Goal: Task Accomplishment & Management: Complete application form

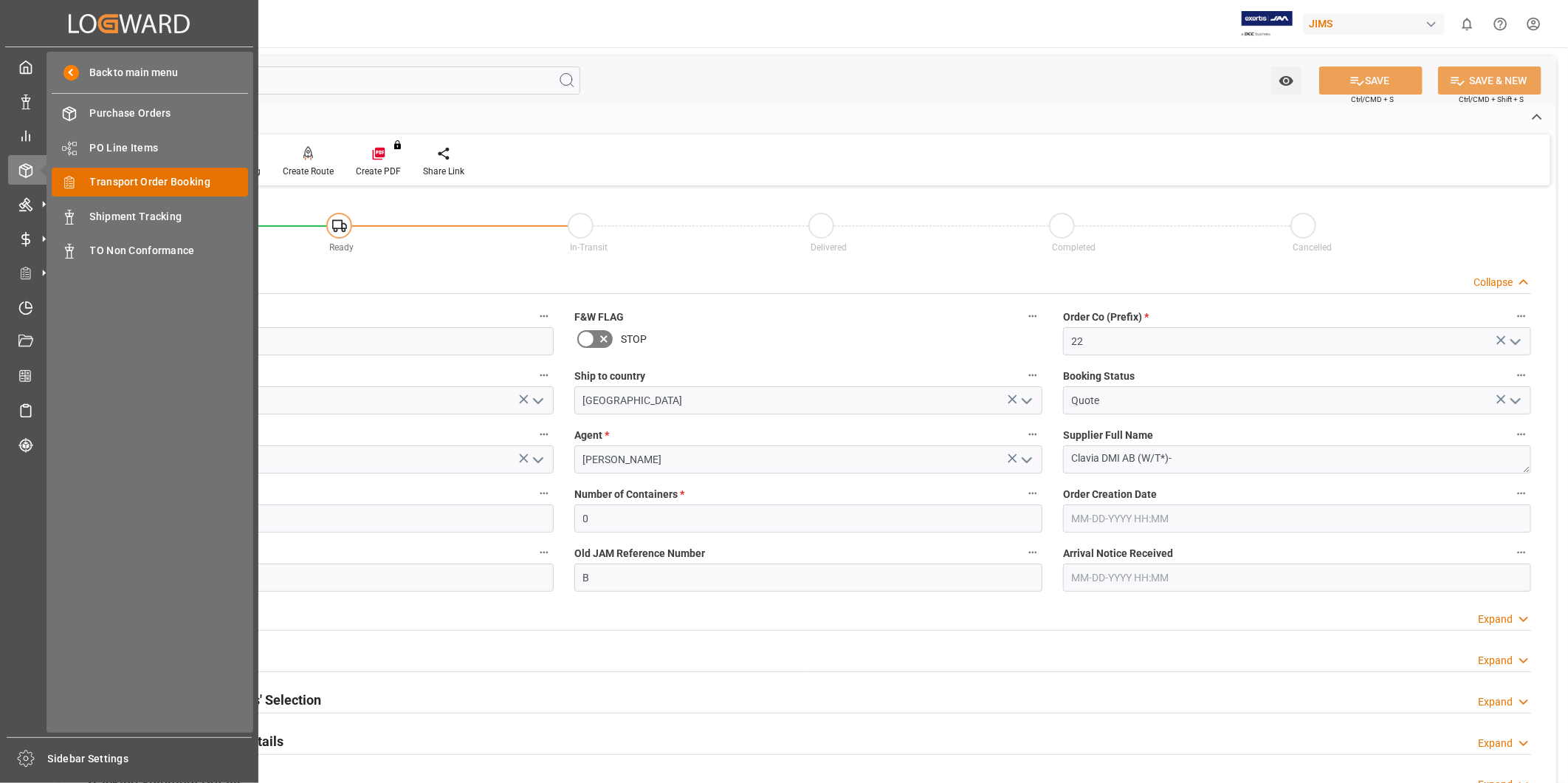
click at [122, 186] on span "Transport Order Booking" at bounding box center [169, 181] width 158 height 15
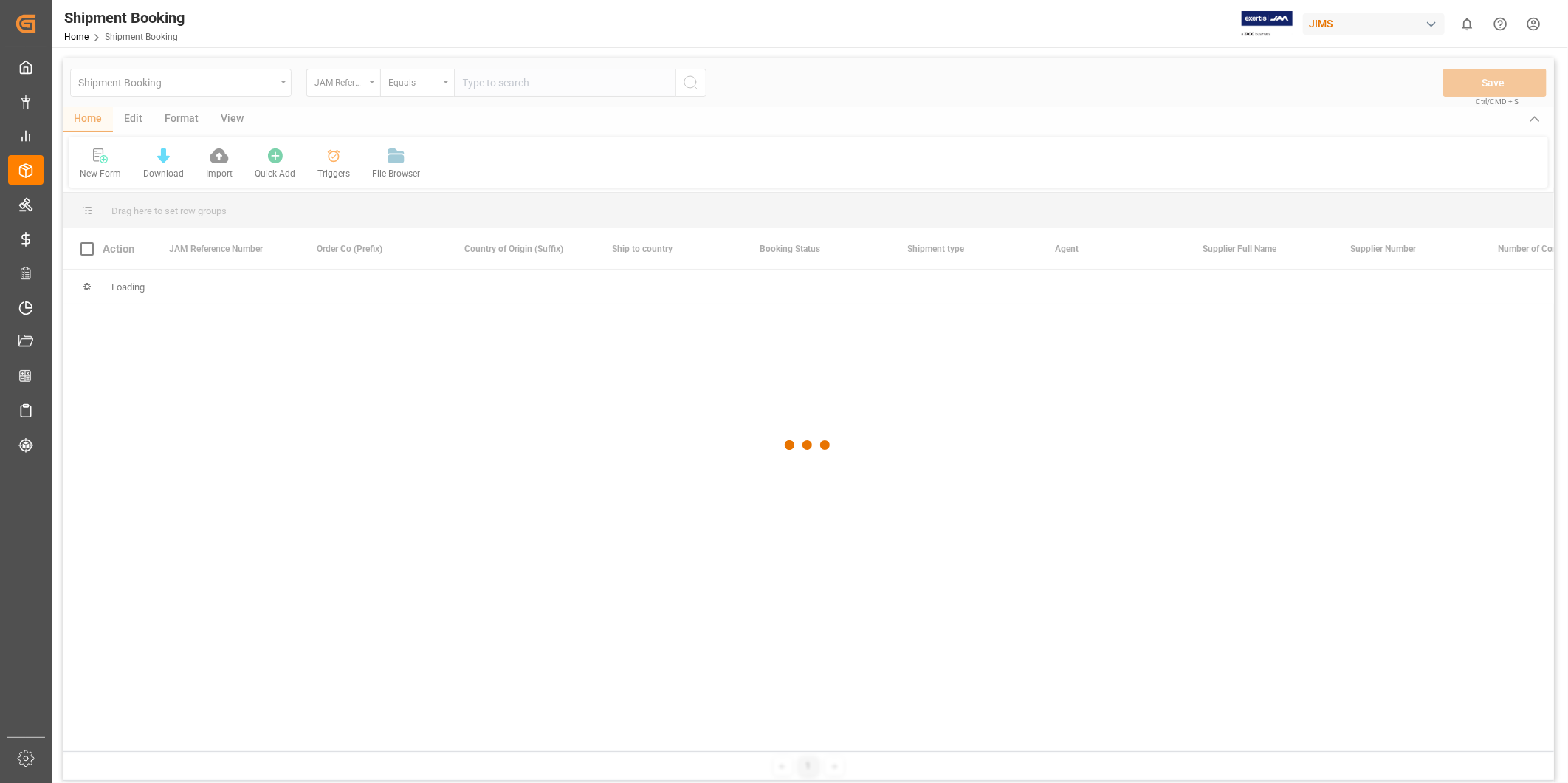
click at [103, 166] on div at bounding box center [808, 444] width 1491 height 774
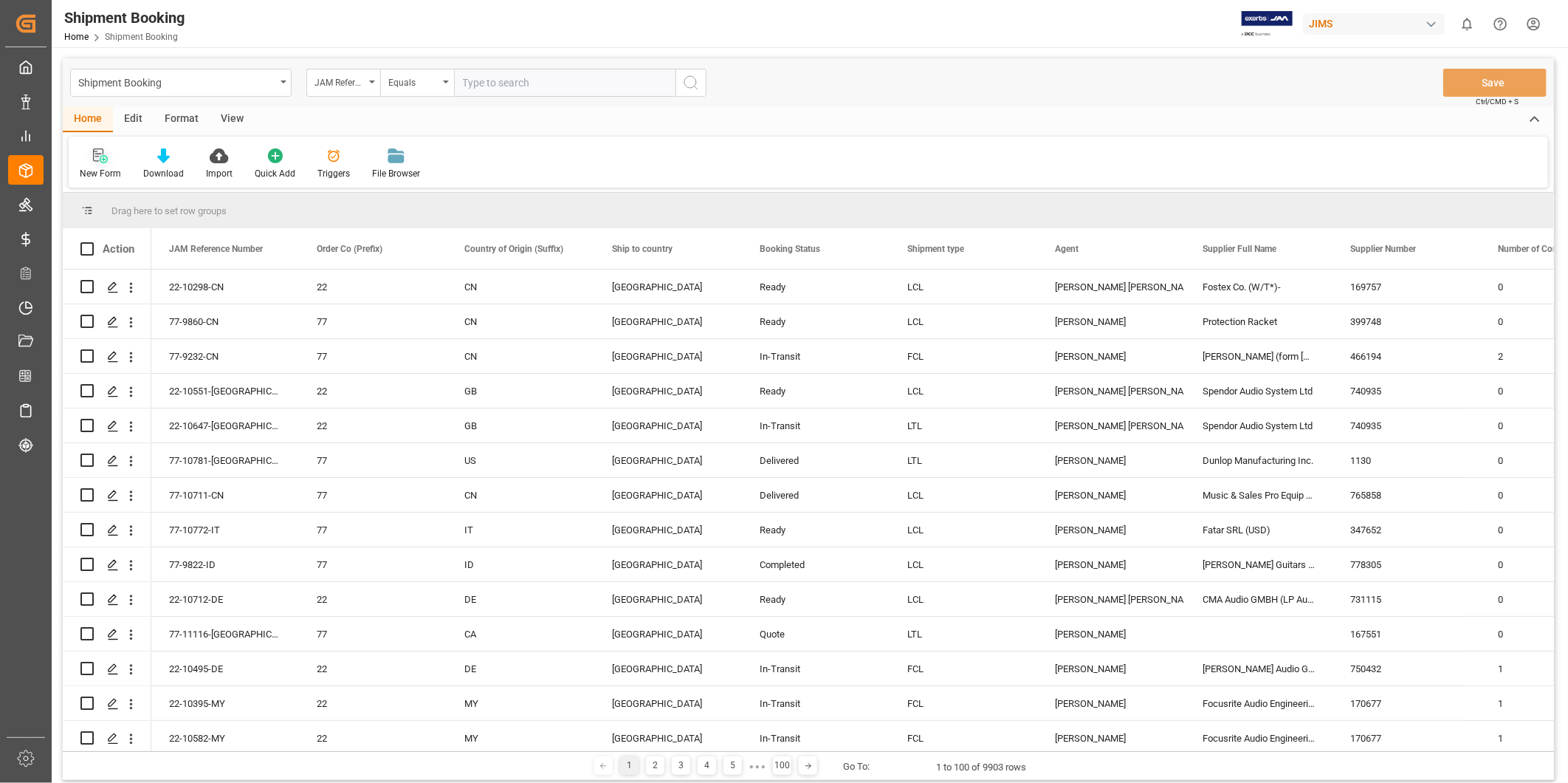
click at [102, 170] on div "New Form" at bounding box center [100, 173] width 42 height 14
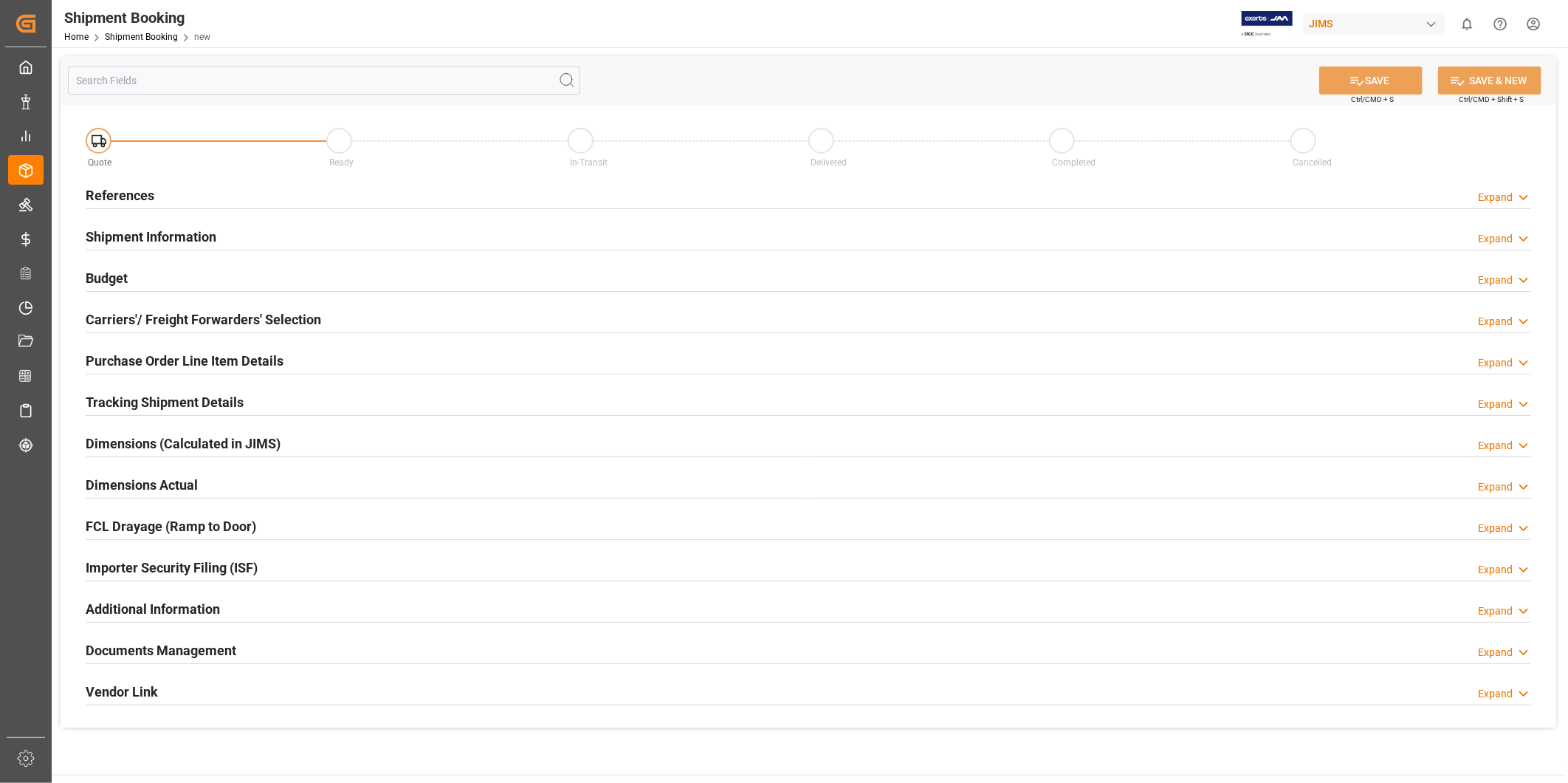
click at [1518, 204] on icon at bounding box center [1524, 197] width 14 height 15
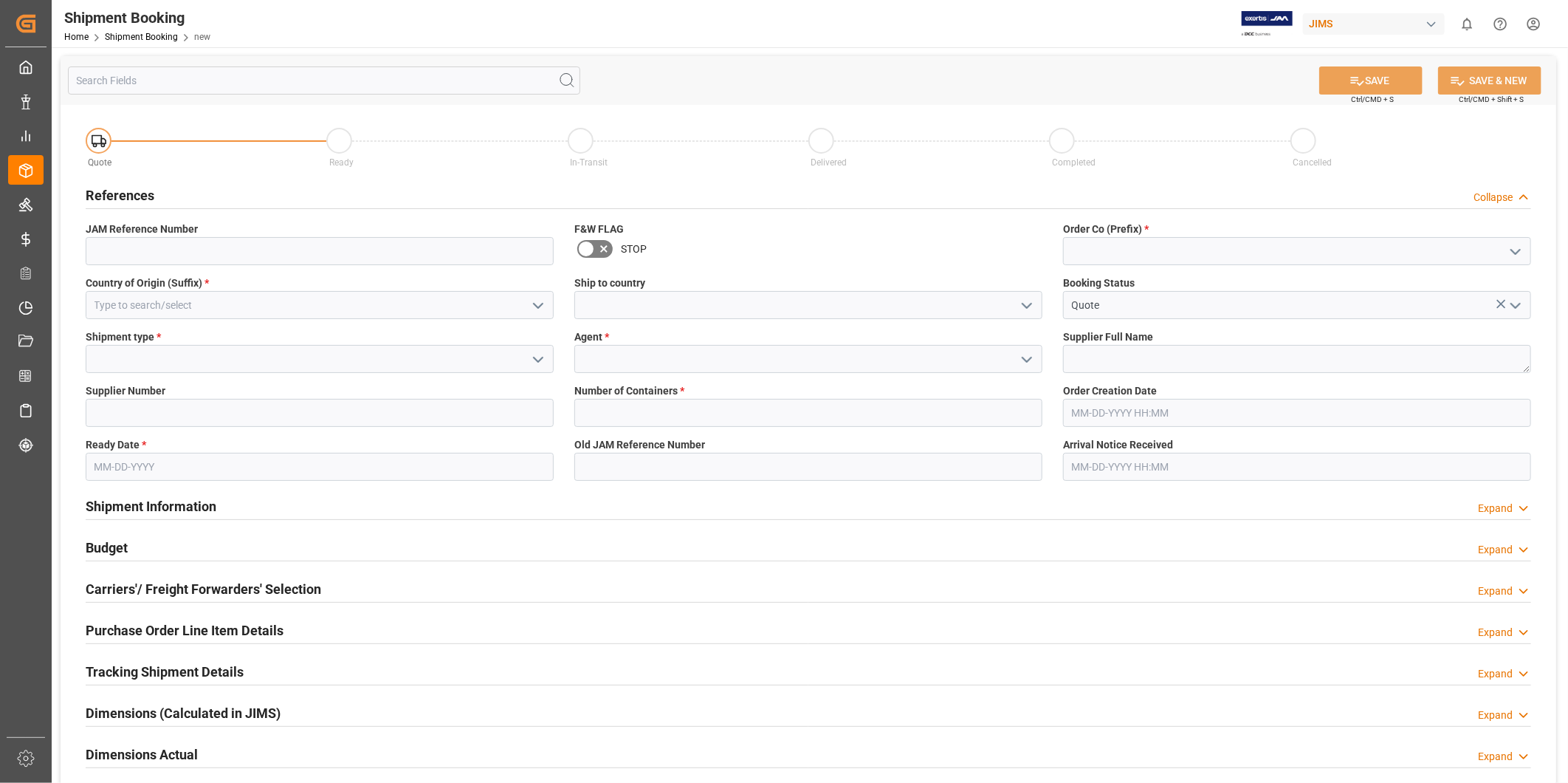
click at [1521, 252] on icon "open menu" at bounding box center [1516, 252] width 18 height 18
click at [1481, 292] on div "22" at bounding box center [1296, 283] width 466 height 33
type input "22"
click at [406, 303] on input at bounding box center [320, 304] width 468 height 28
click at [541, 306] on icon "open menu" at bounding box center [539, 306] width 18 height 18
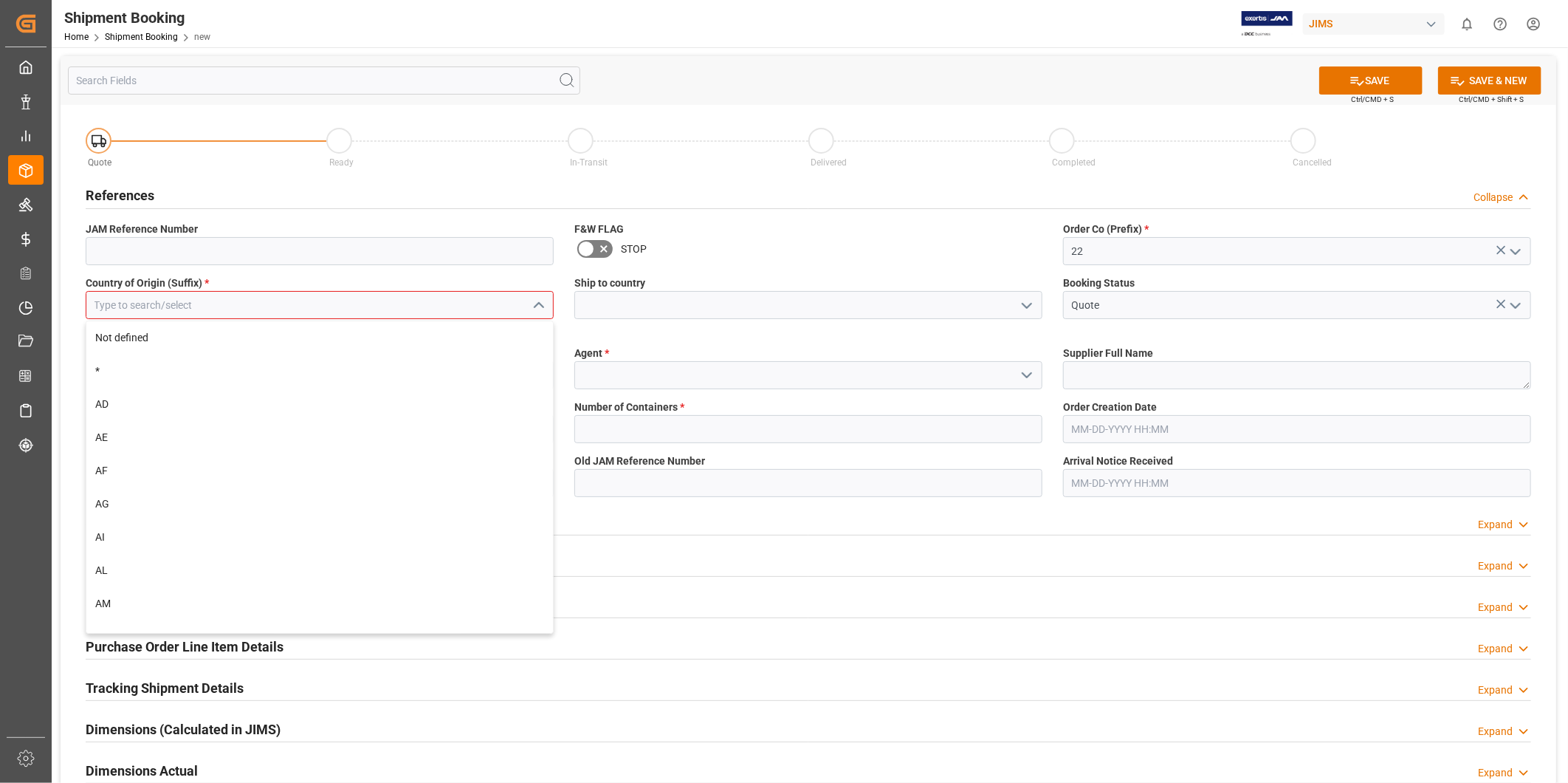
click at [485, 306] on input at bounding box center [320, 304] width 468 height 28
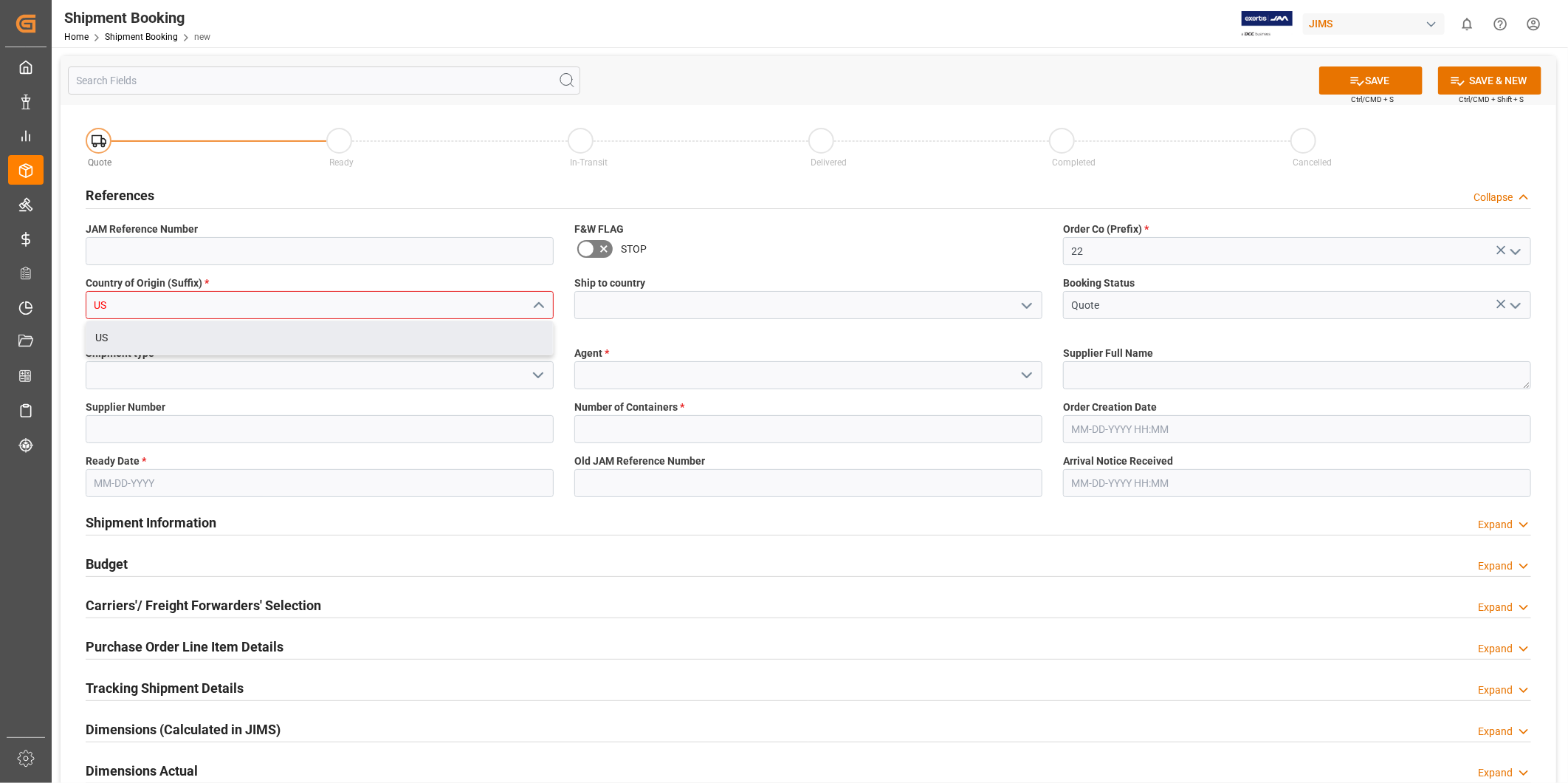
type input "US"
click at [397, 359] on div "Quote Ready In-Transit Delivered Completed Cancelled References Collapse JAM Re…" at bounding box center [808, 559] width 1496 height 908
click at [1028, 307] on polyline "open menu" at bounding box center [1028, 305] width 9 height 5
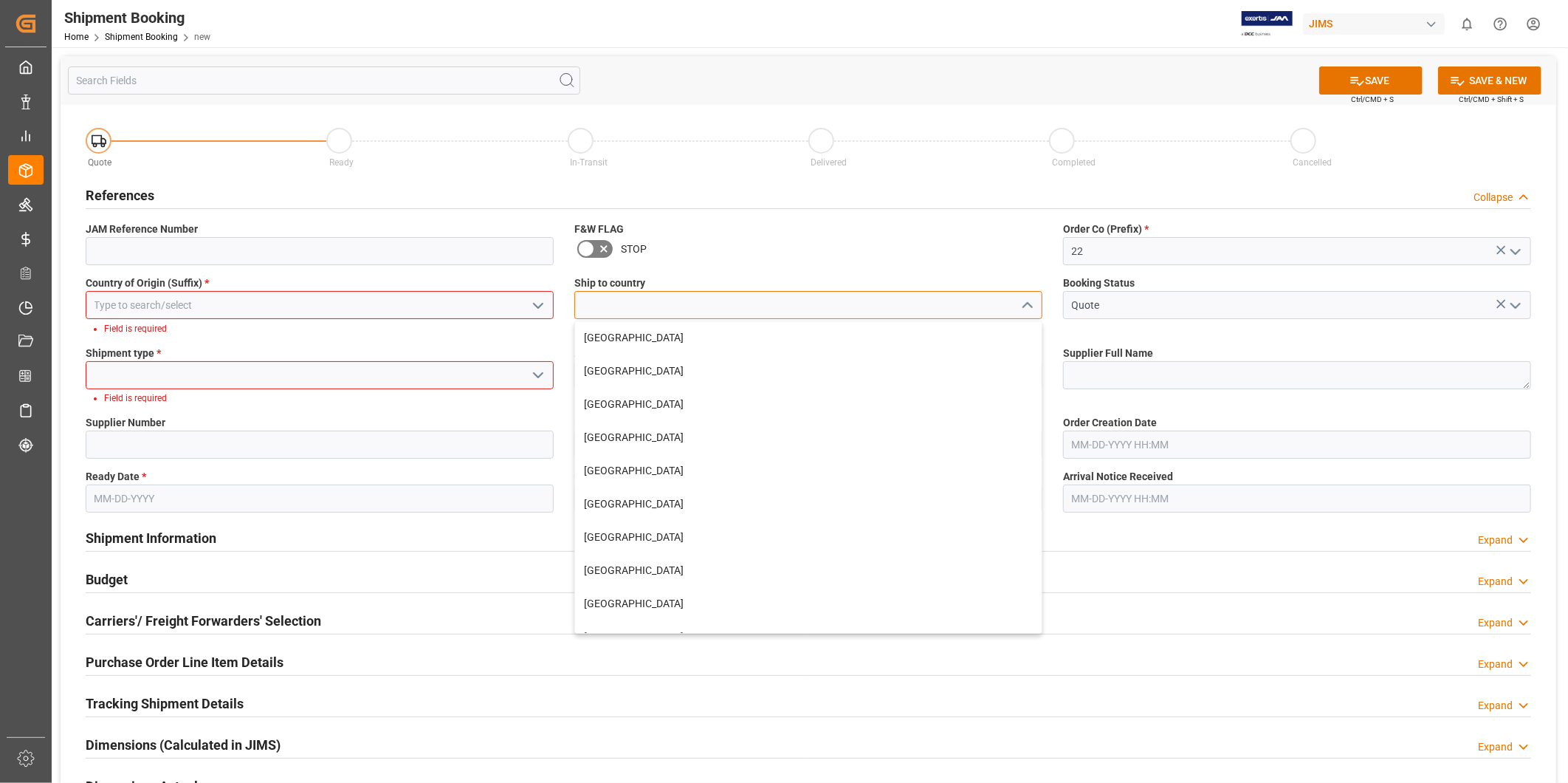
click at [973, 308] on input at bounding box center [808, 304] width 468 height 28
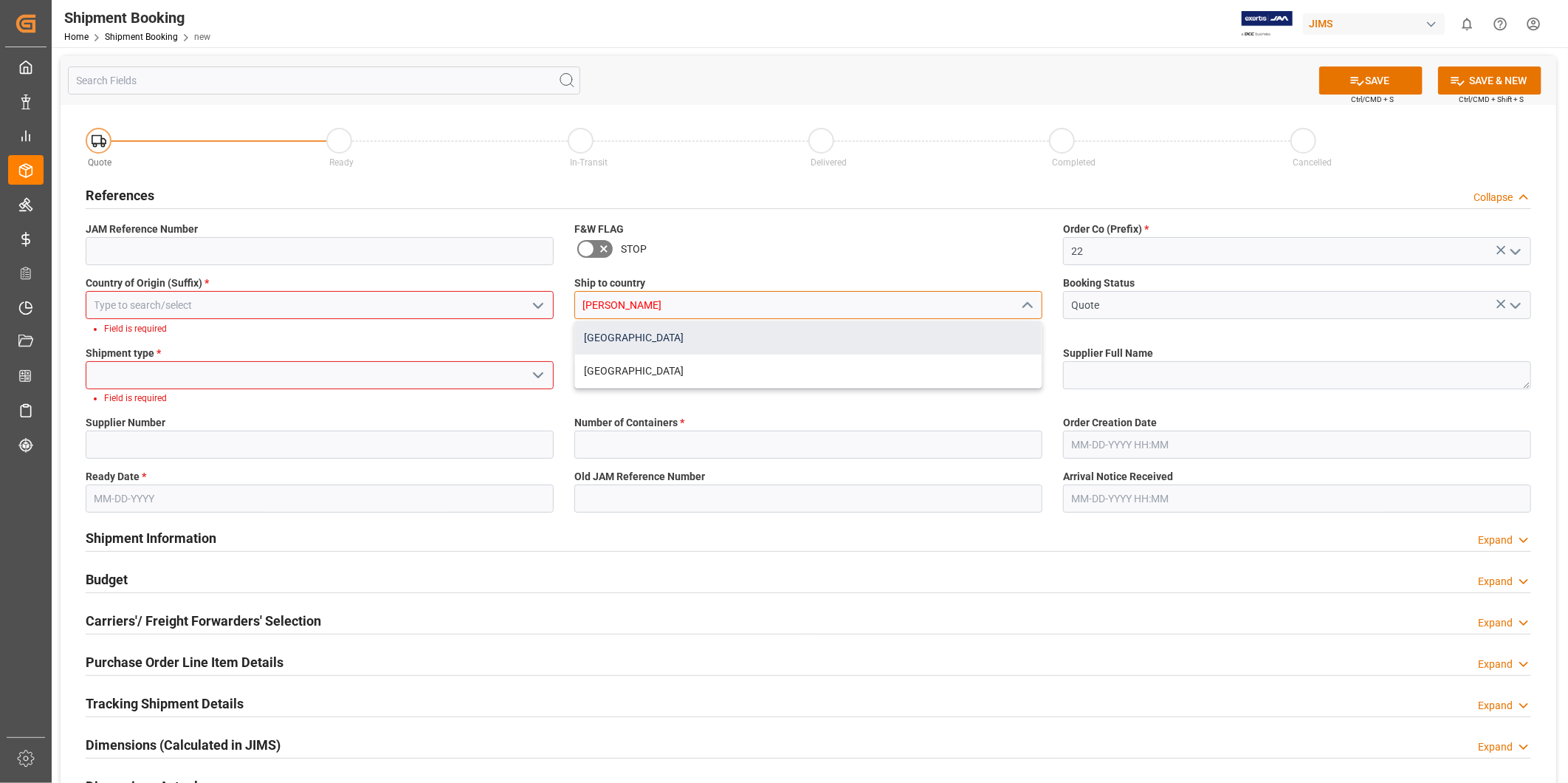
click at [843, 349] on div "[GEOGRAPHIC_DATA]" at bounding box center [808, 338] width 466 height 33
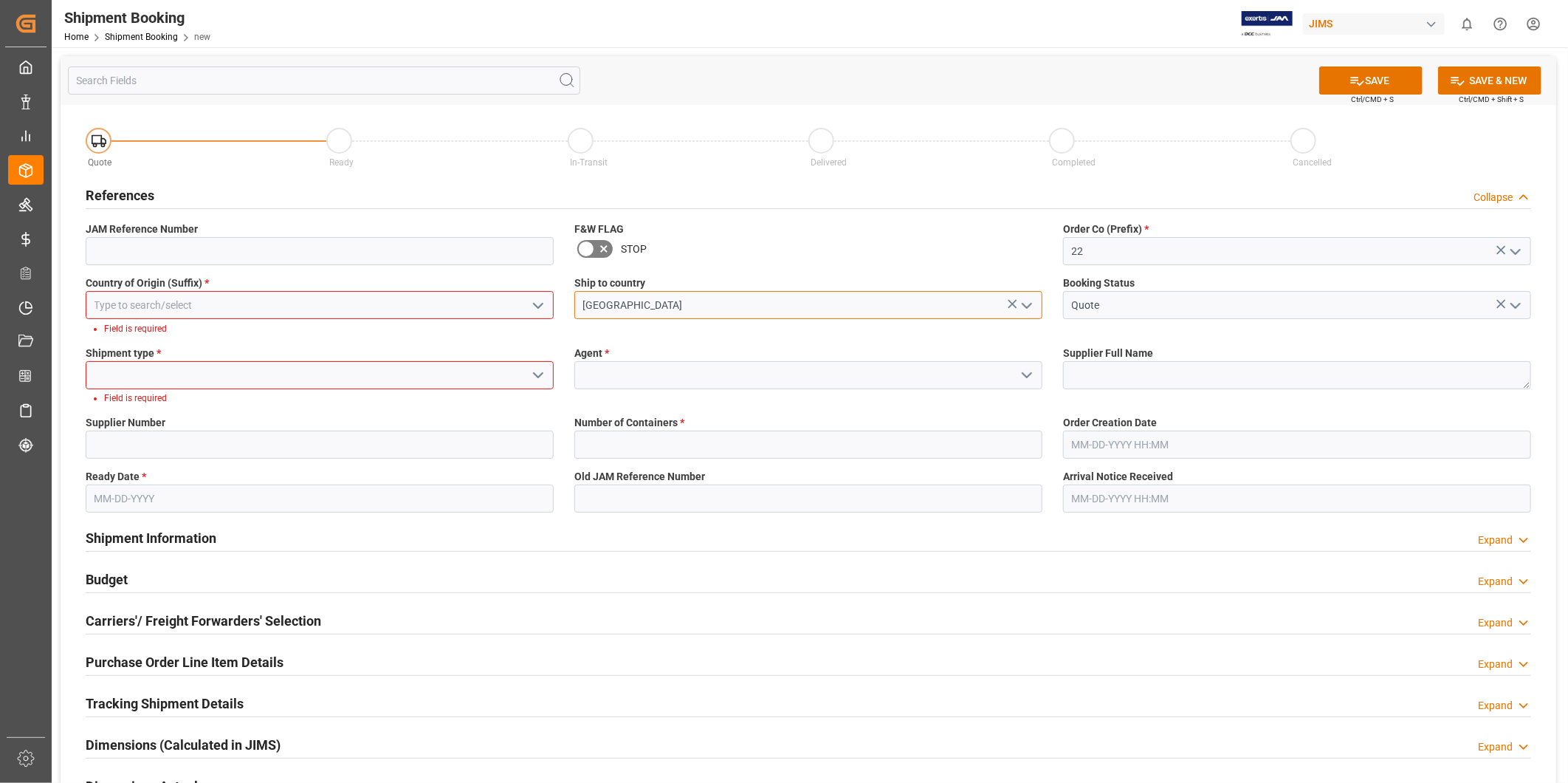
type input "[GEOGRAPHIC_DATA]"
click at [530, 381] on icon "open menu" at bounding box center [539, 376] width 18 height 18
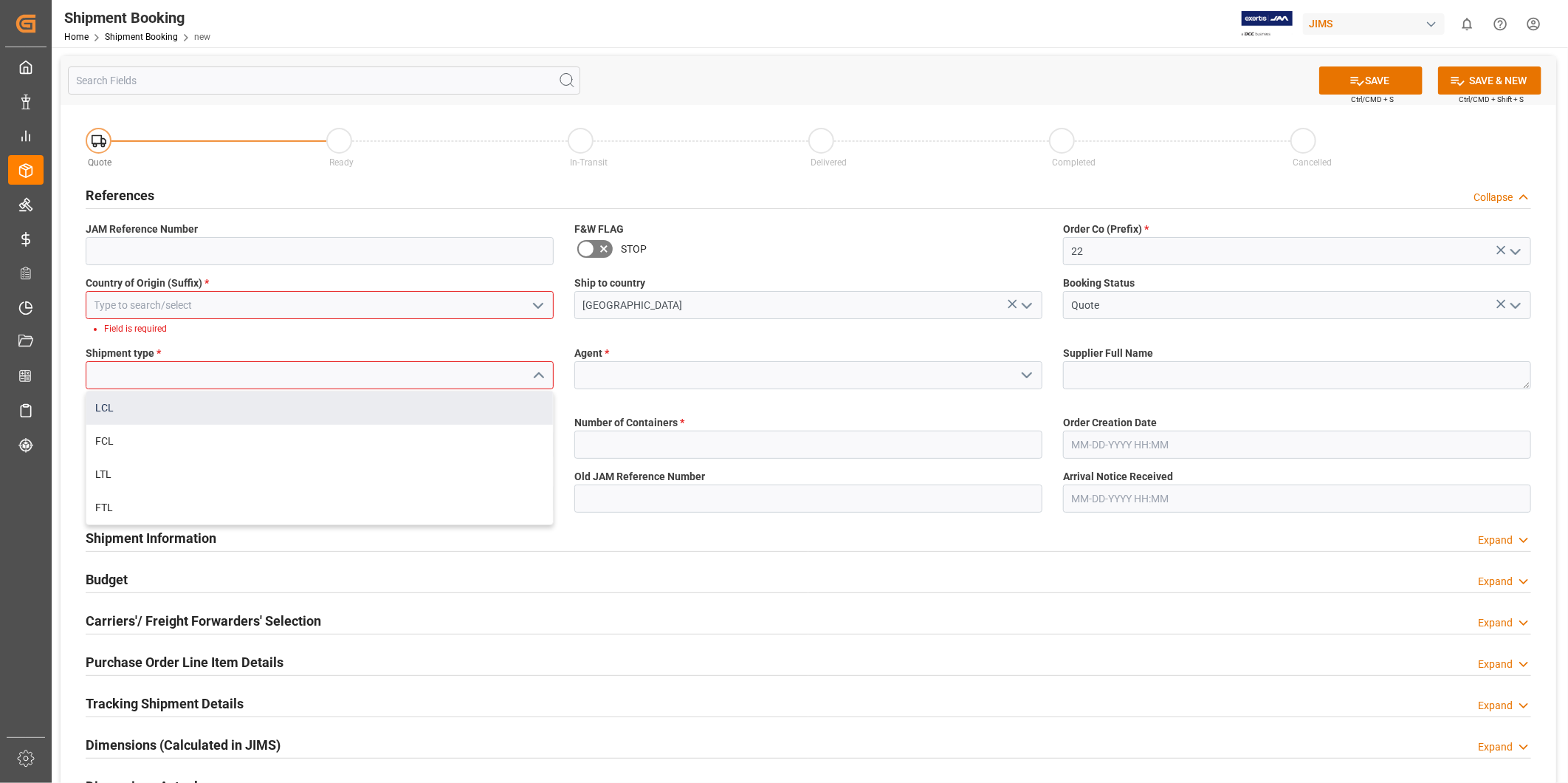
click at [492, 405] on div "LCL" at bounding box center [319, 407] width 466 height 33
type input "LCL"
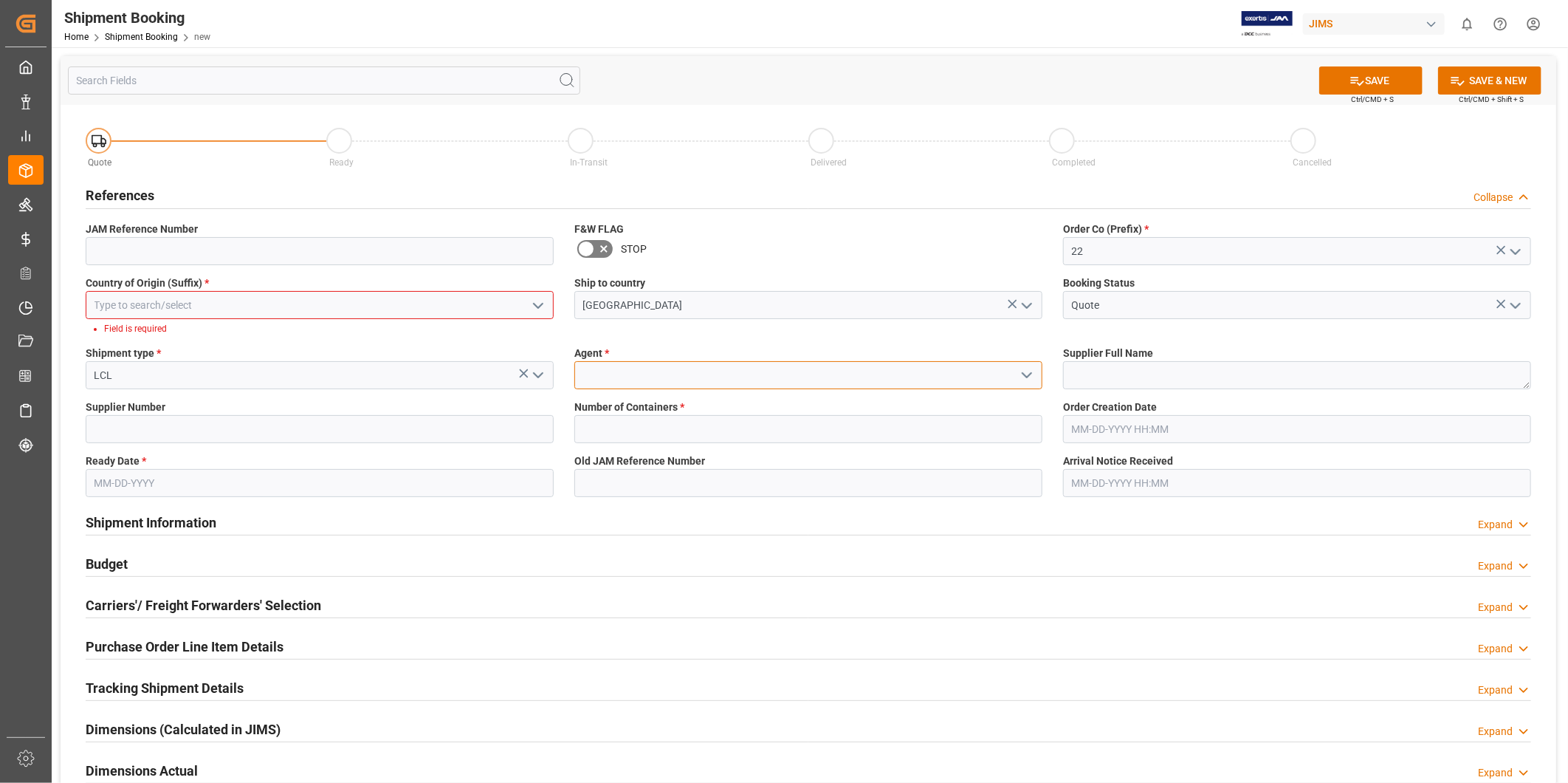
click at [689, 367] on input at bounding box center [808, 375] width 468 height 28
type input "[PERSON_NAME]"
click at [1082, 367] on textarea at bounding box center [1296, 375] width 468 height 28
click at [309, 433] on input at bounding box center [320, 428] width 468 height 28
paste input "169757"
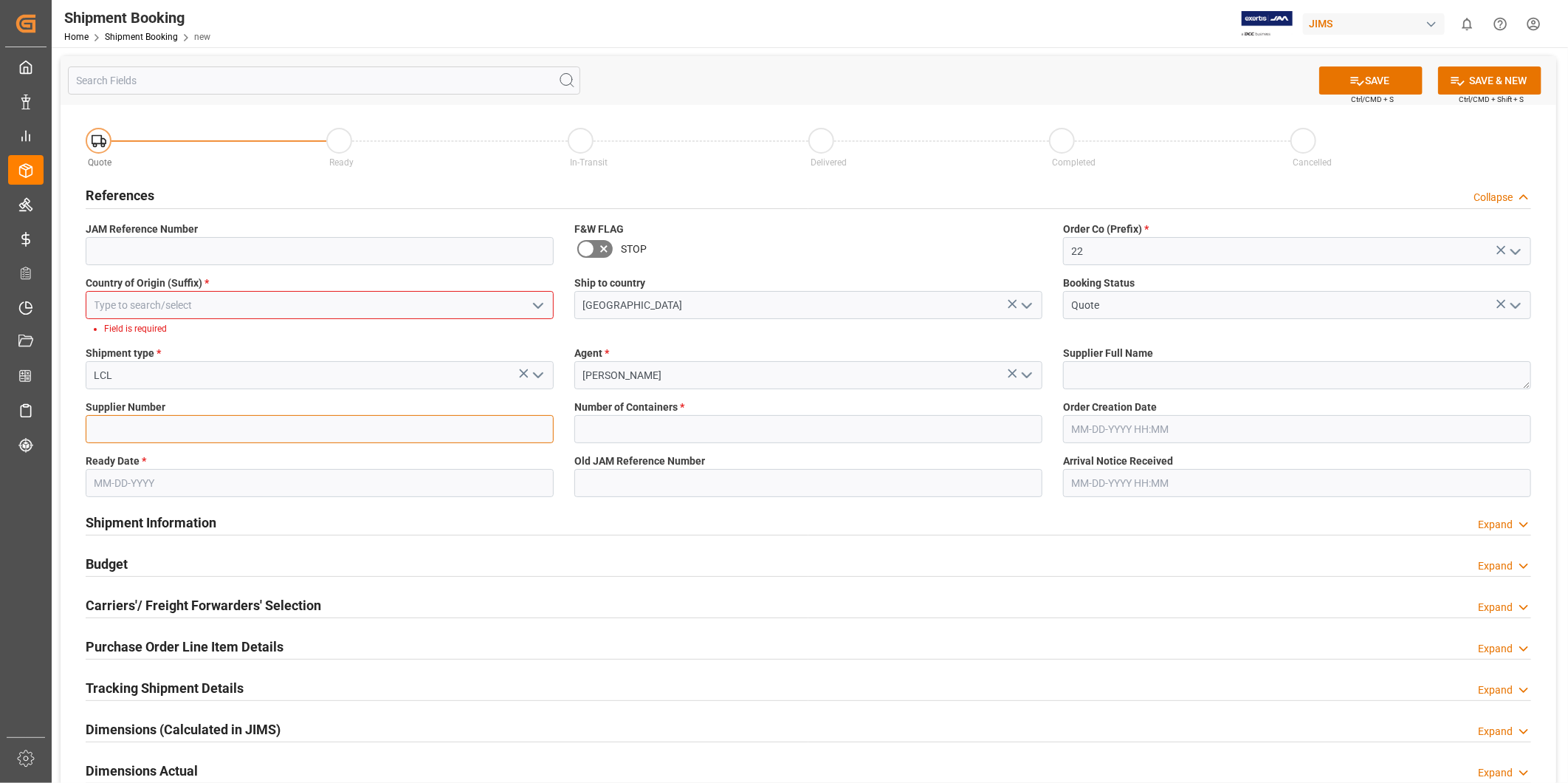
type input "169757"
paste input "169757"
type input "169757"
click at [727, 424] on input "text" at bounding box center [808, 428] width 468 height 28
type input "0"
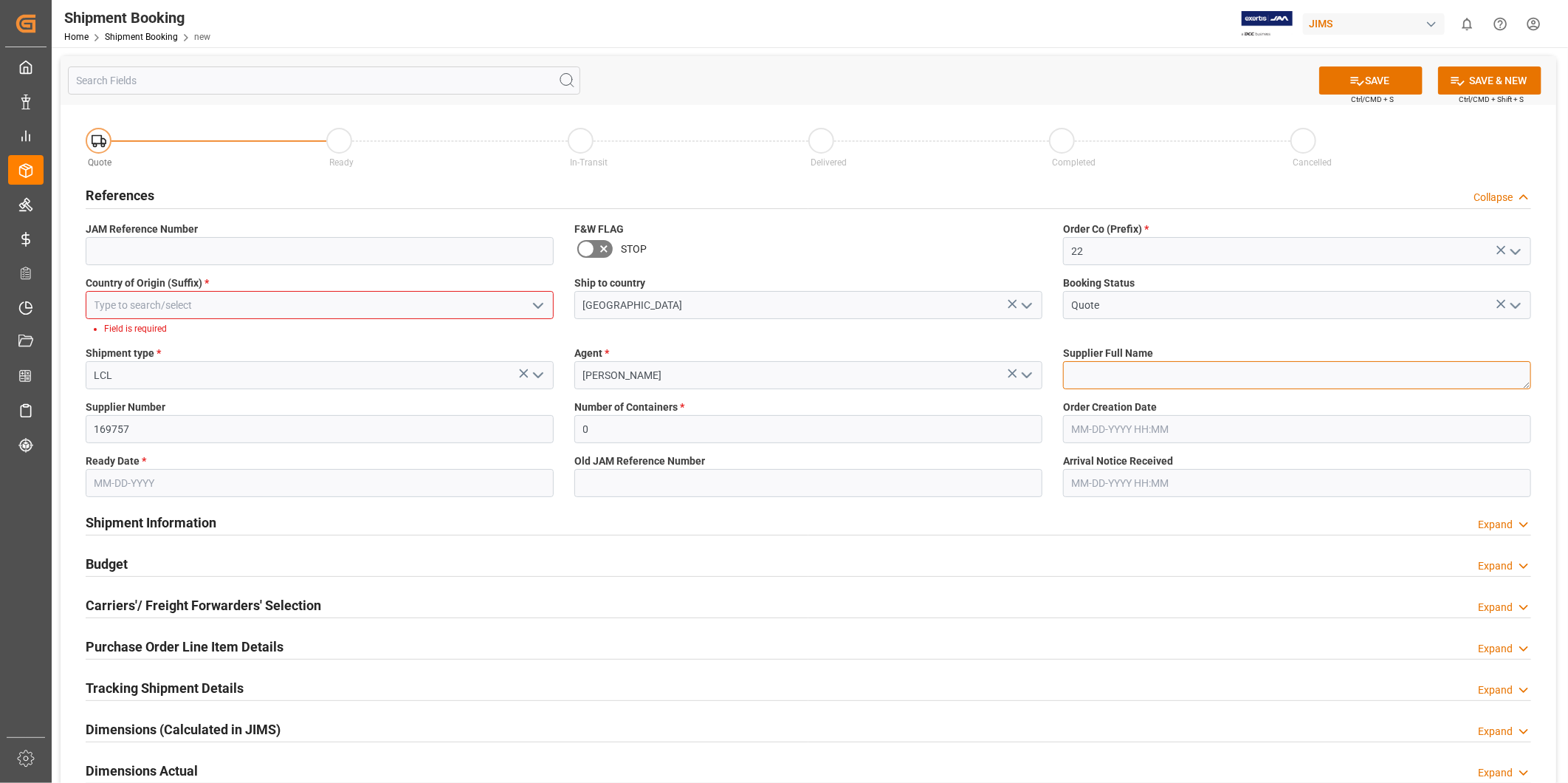
click at [1155, 377] on textarea at bounding box center [1296, 375] width 468 height 28
paste textarea "Fostex Co. (W/T*)-"
type textarea "Fostex Co. (W/T*)-"
click at [1251, 347] on label "Supplier Full Name" at bounding box center [1296, 353] width 468 height 15
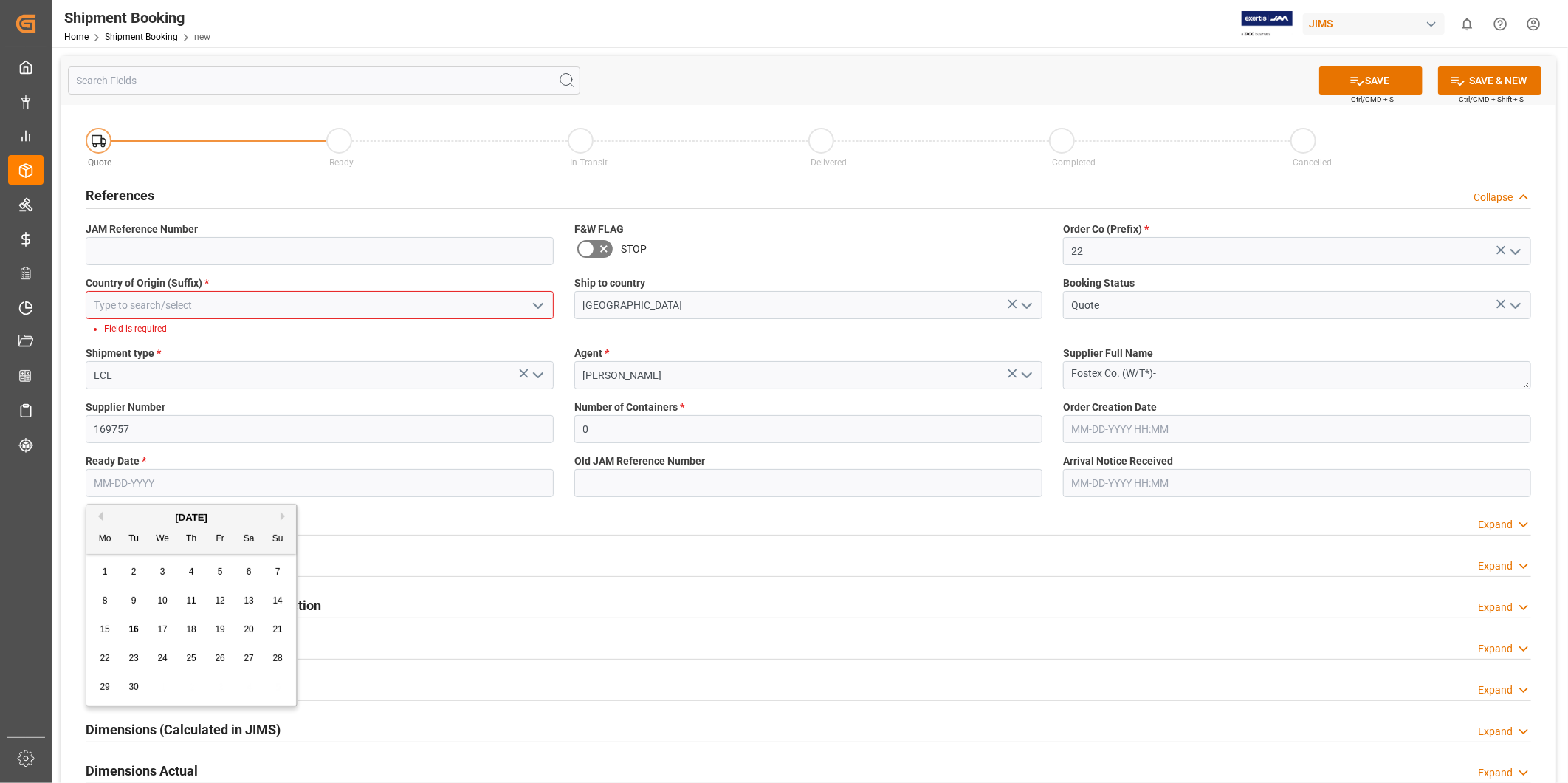
click at [344, 487] on input "text" at bounding box center [320, 482] width 468 height 28
click at [220, 631] on span "19" at bounding box center [219, 628] width 10 height 10
type input "[DATE]"
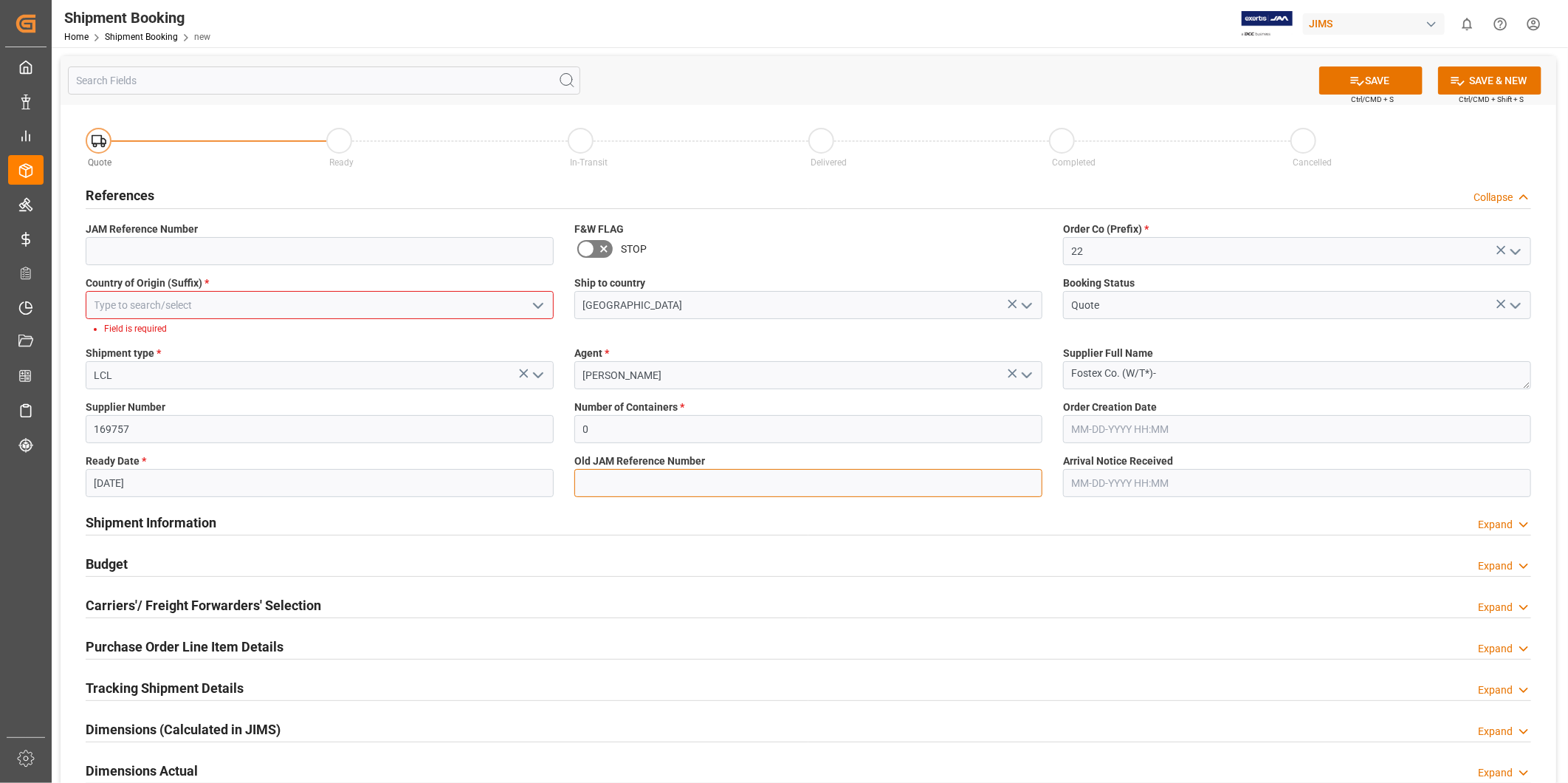
click at [681, 481] on input at bounding box center [808, 482] width 468 height 28
click at [535, 307] on icon "open menu" at bounding box center [539, 306] width 18 height 18
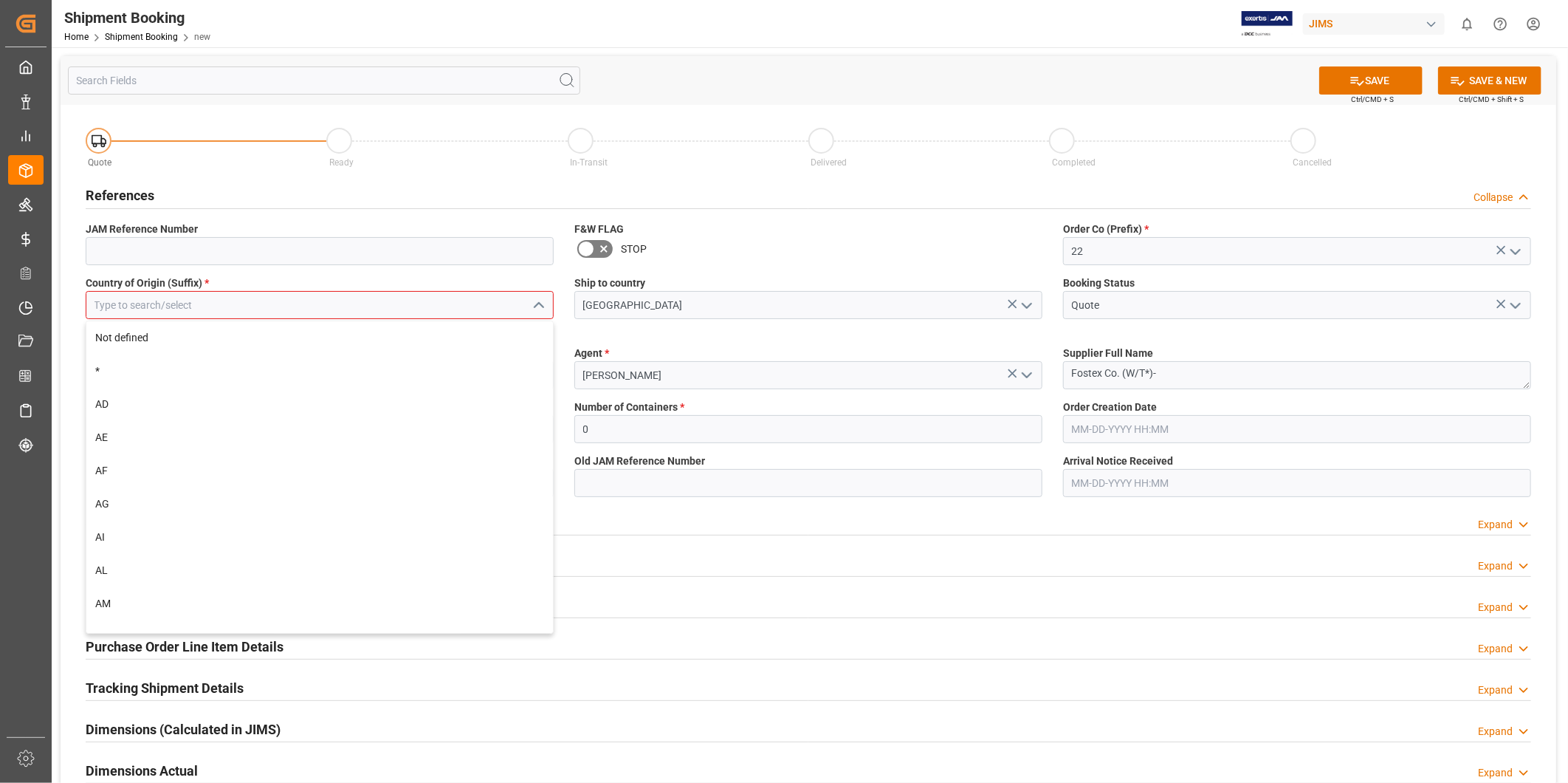
click at [492, 313] on input at bounding box center [320, 304] width 468 height 28
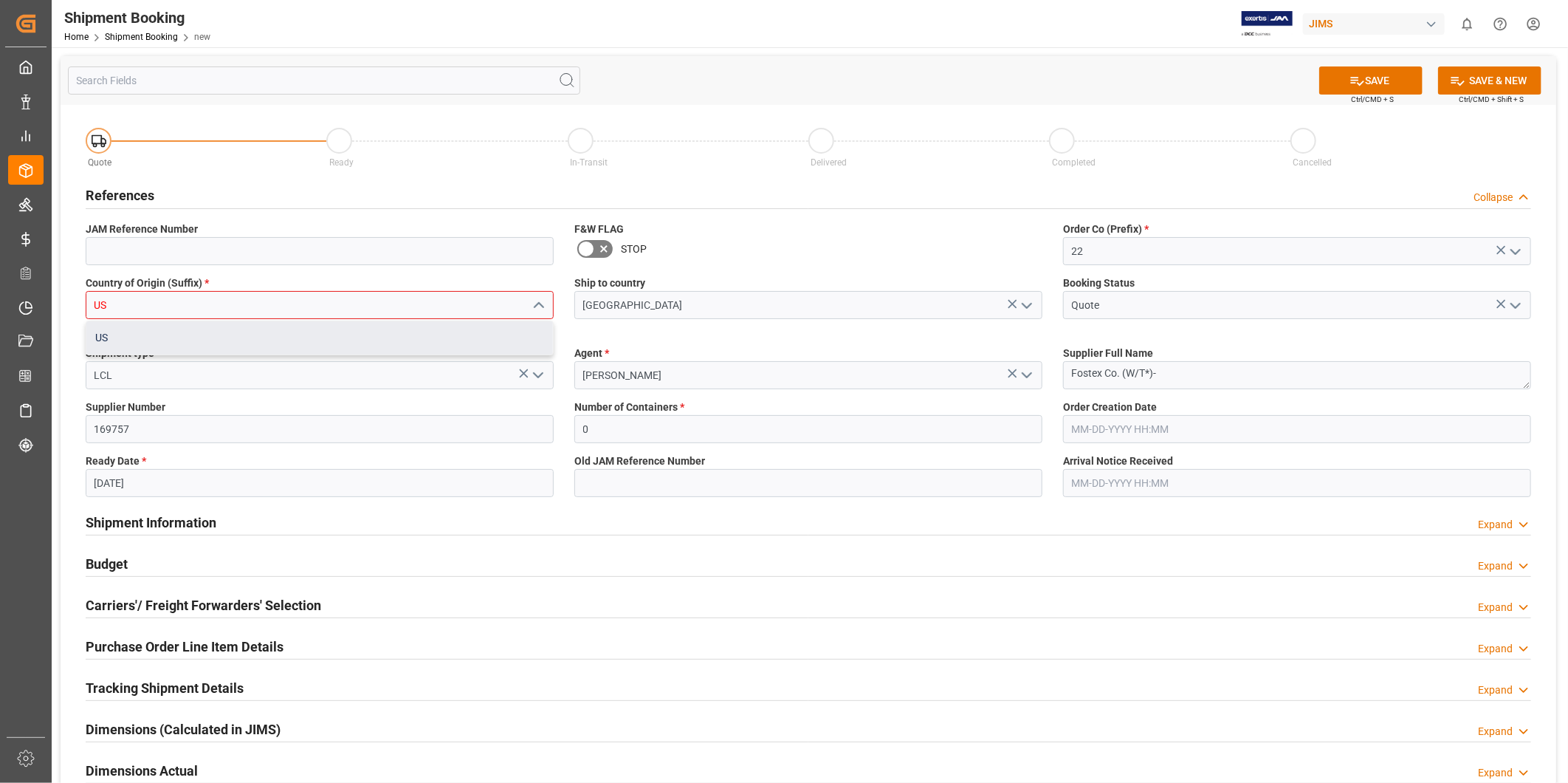
click at [491, 349] on div "US" at bounding box center [319, 338] width 466 height 33
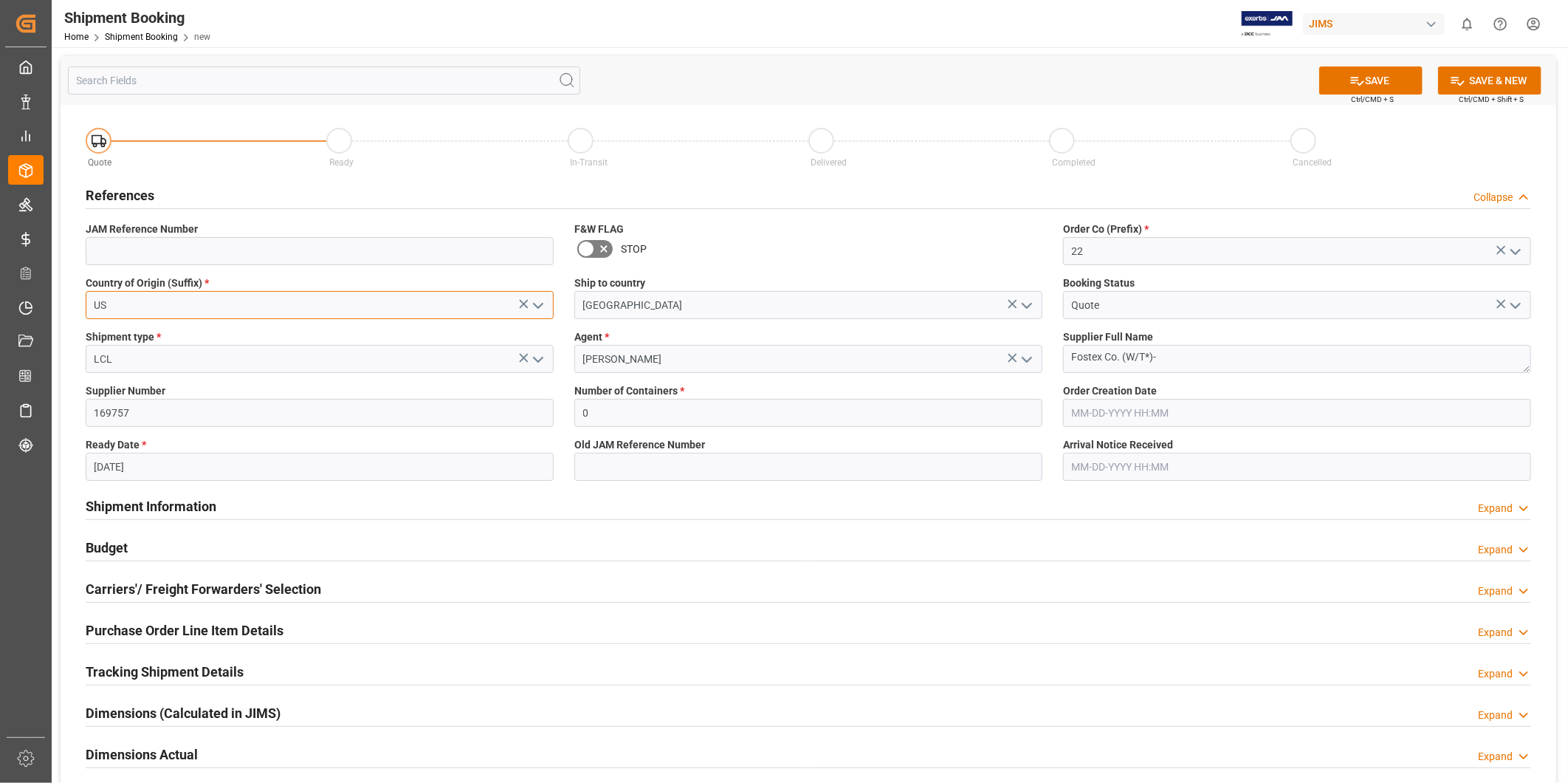
type input "US"
click at [779, 473] on input at bounding box center [808, 466] width 468 height 28
click at [1366, 80] on button "SAVE" at bounding box center [1371, 80] width 103 height 28
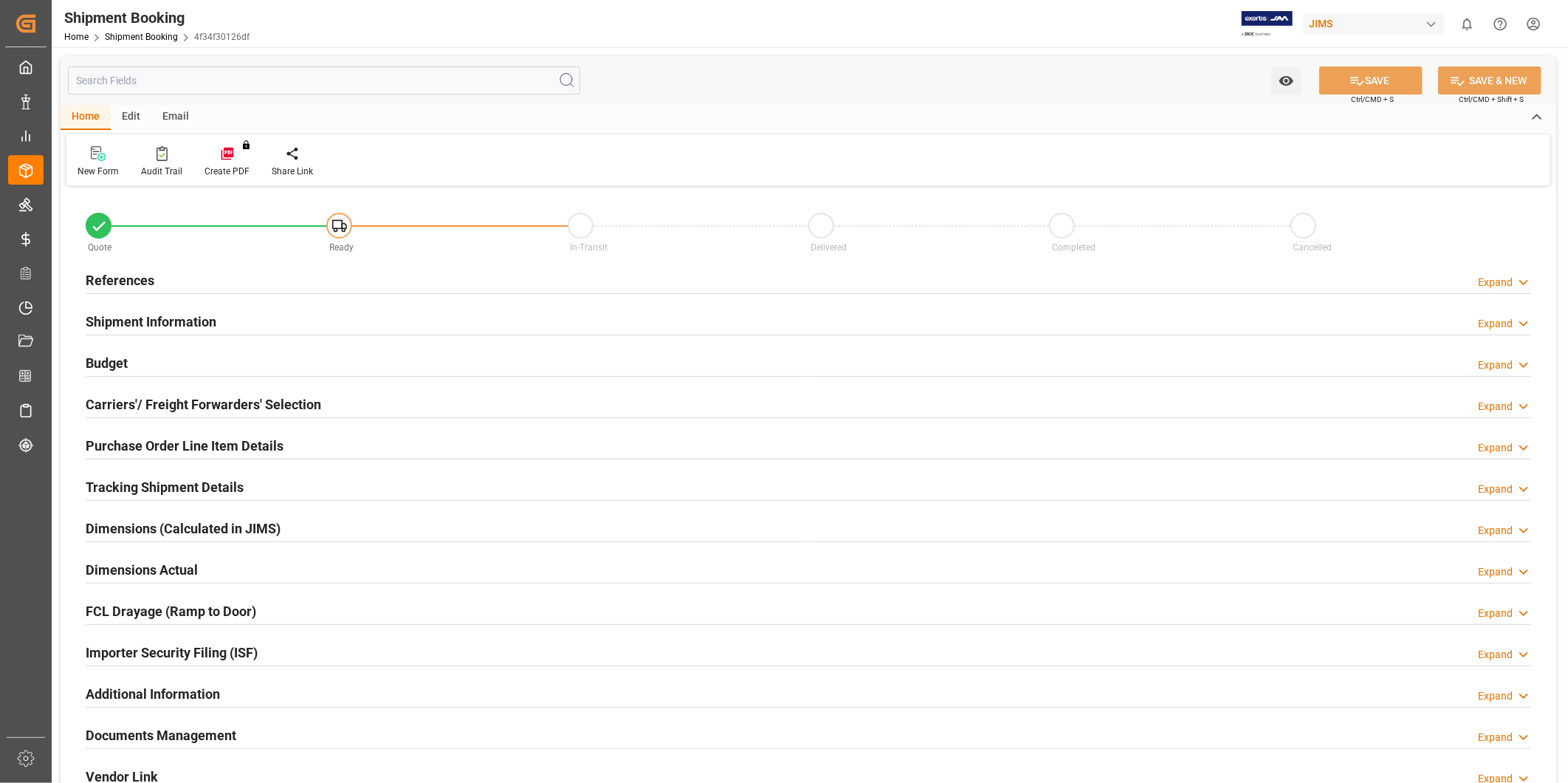
type input "0"
type input "[DATE]"
click at [1503, 286] on div "Expand" at bounding box center [1496, 282] width 34 height 15
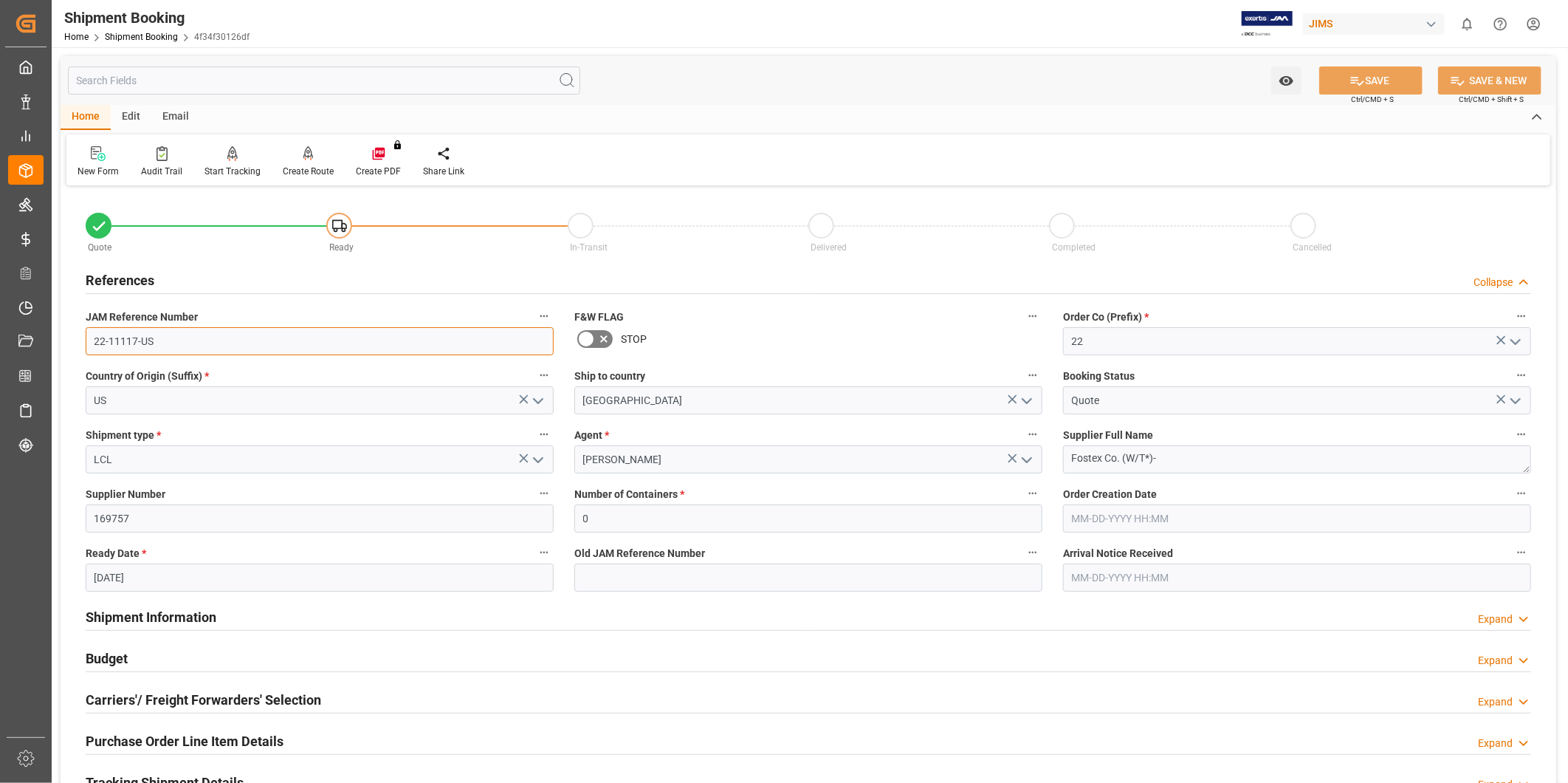
click at [222, 350] on input "22-11117-US" at bounding box center [320, 340] width 468 height 28
click at [170, 334] on input "22-11117-US" at bounding box center [320, 340] width 468 height 28
click at [168, 334] on input "22-11117-US" at bounding box center [320, 340] width 468 height 28
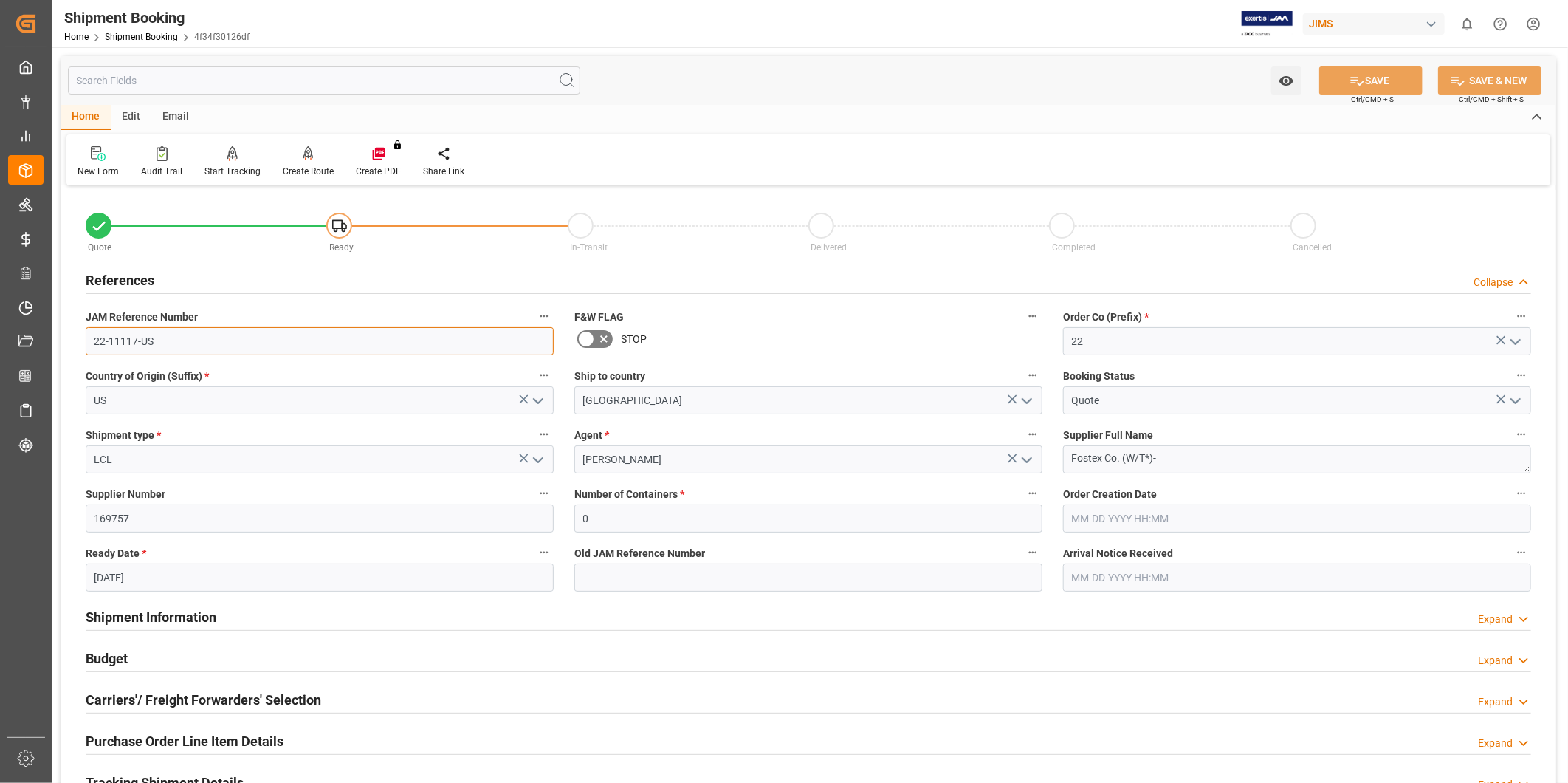
click at [167, 334] on input "22-11117-US" at bounding box center [320, 340] width 468 height 28
click at [173, 514] on input "169757" at bounding box center [320, 518] width 468 height 28
click at [1249, 468] on textarea "Fostex Co. (W/T*)-" at bounding box center [1296, 459] width 468 height 28
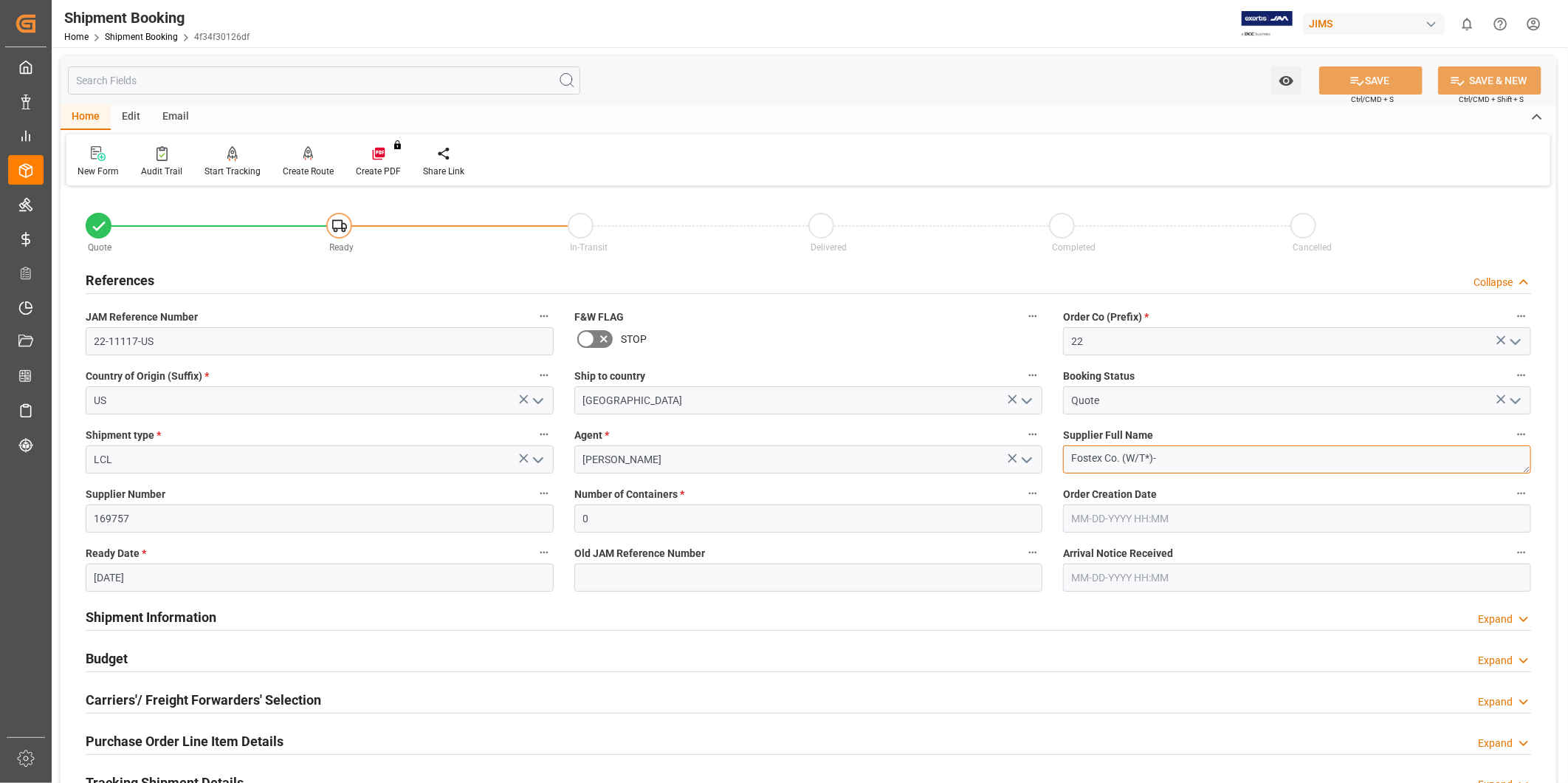
click at [1249, 468] on textarea "Fostex Co. (W/T*)-" at bounding box center [1296, 459] width 468 height 28
